Goal: Information Seeking & Learning: Learn about a topic

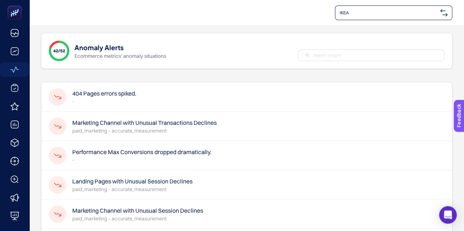
scroll to position [37, 0]
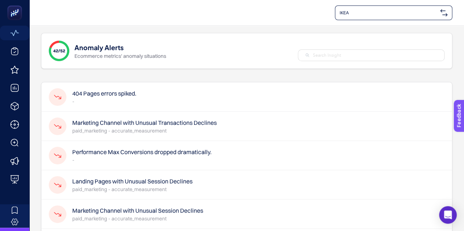
click at [117, 99] on p "-" at bounding box center [104, 101] width 64 height 7
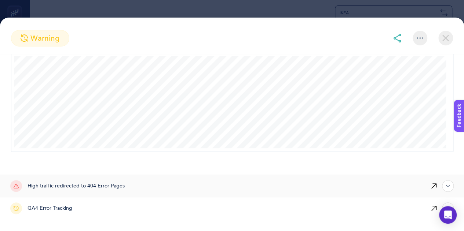
scroll to position [73, 0]
click at [153, 186] on div "High traffic redirected to 404 Error Pages" at bounding box center [209, 186] width 399 height 22
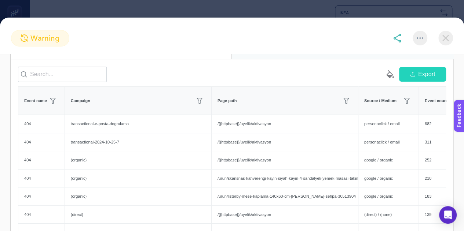
scroll to position [281, 0]
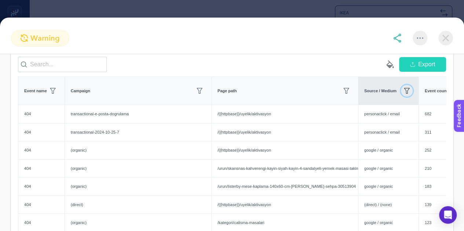
click at [404, 94] on icon "button" at bounding box center [407, 91] width 6 height 6
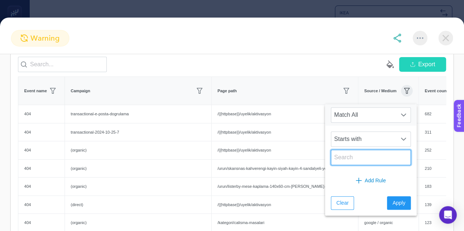
click at [362, 156] on input "text" at bounding box center [371, 157] width 80 height 15
type input "google / cpc"
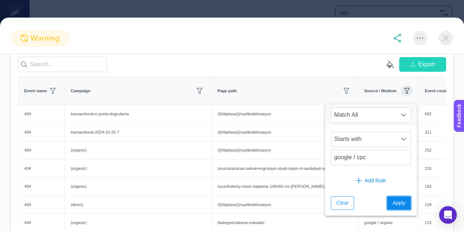
click at [390, 197] on button "Apply" at bounding box center [399, 203] width 24 height 14
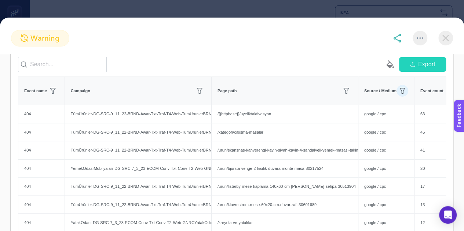
click at [410, 67] on icon "button" at bounding box center [412, 64] width 5 height 5
click at [446, 36] on img at bounding box center [445, 38] width 15 height 15
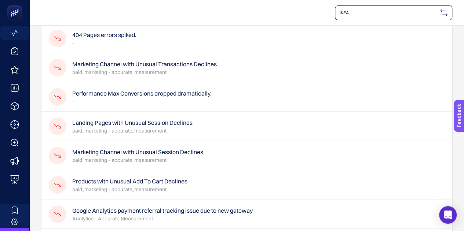
scroll to position [73, 0]
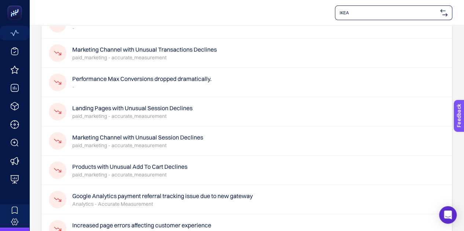
click at [136, 87] on p "-" at bounding box center [141, 86] width 139 height 7
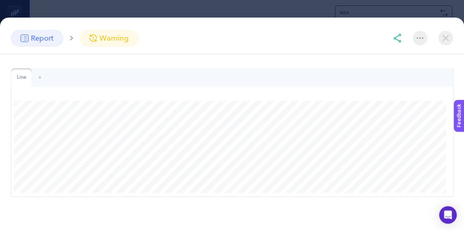
scroll to position [183, 0]
click at [442, 37] on img at bounding box center [445, 38] width 15 height 15
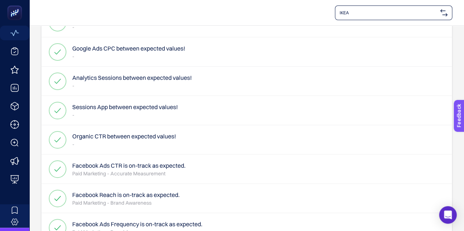
scroll to position [1386, 0]
